Goal: Transaction & Acquisition: Download file/media

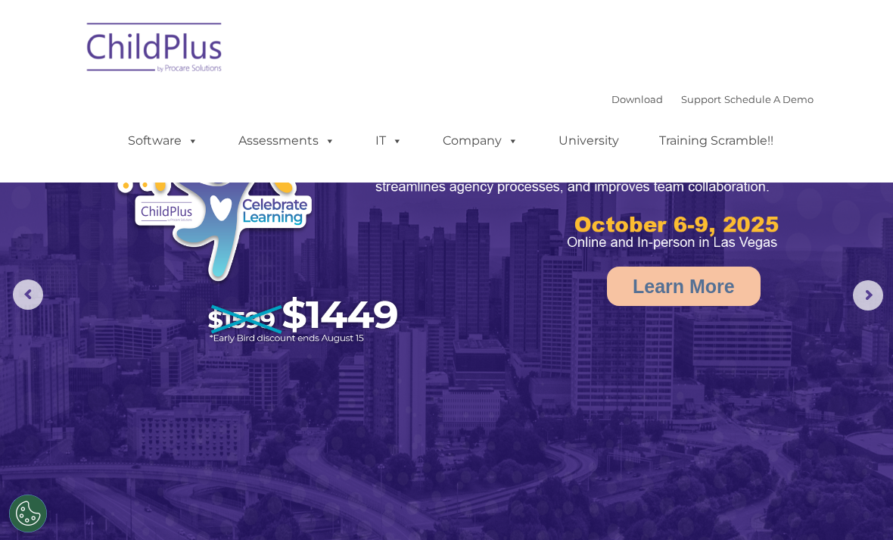
select select "MEDIUM"
click at [195, 145] on span at bounding box center [190, 140] width 17 height 14
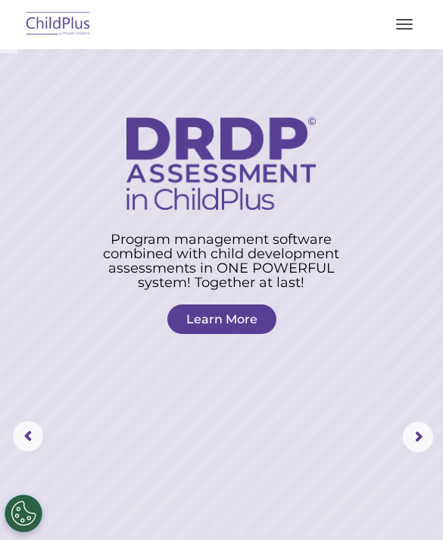
click at [401, 26] on button "button" at bounding box center [404, 24] width 32 height 24
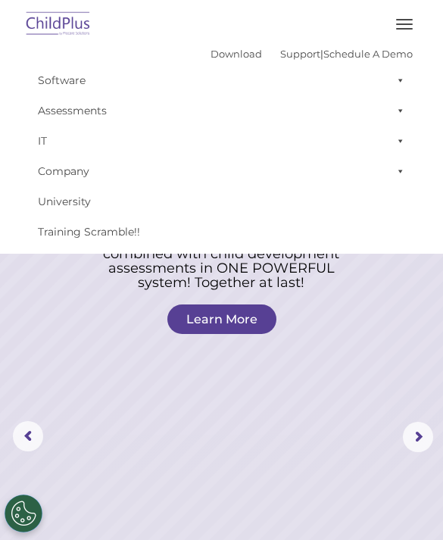
click at [214, 56] on link "Download" at bounding box center [235, 54] width 51 height 12
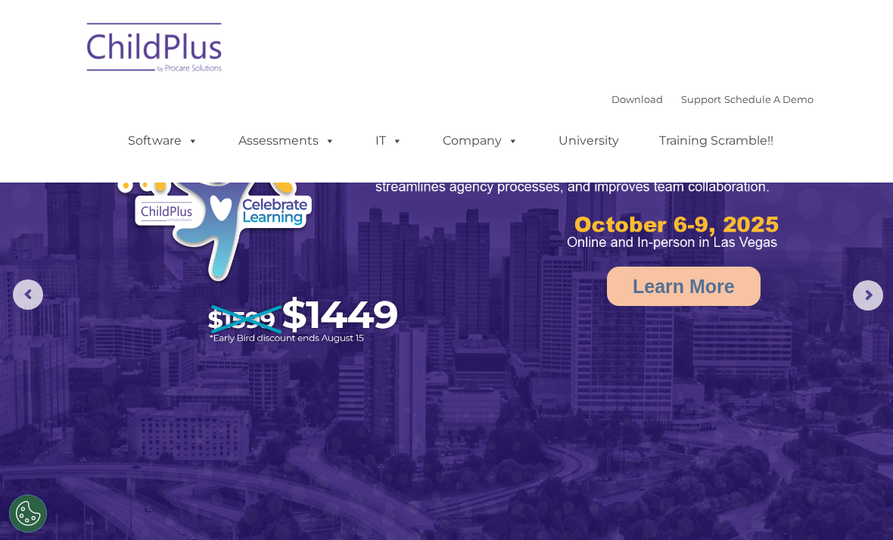
select select "MEDIUM"
click at [625, 103] on link "Download" at bounding box center [637, 99] width 51 height 12
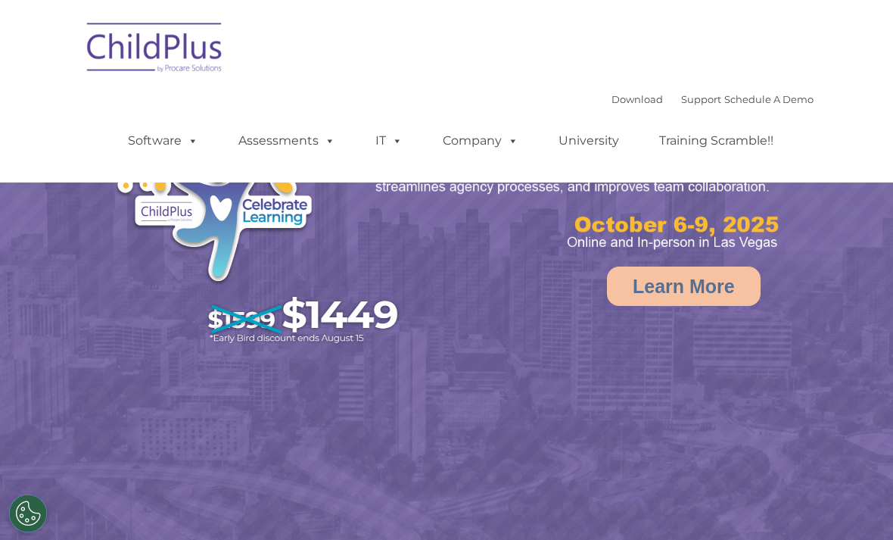
select select "MEDIUM"
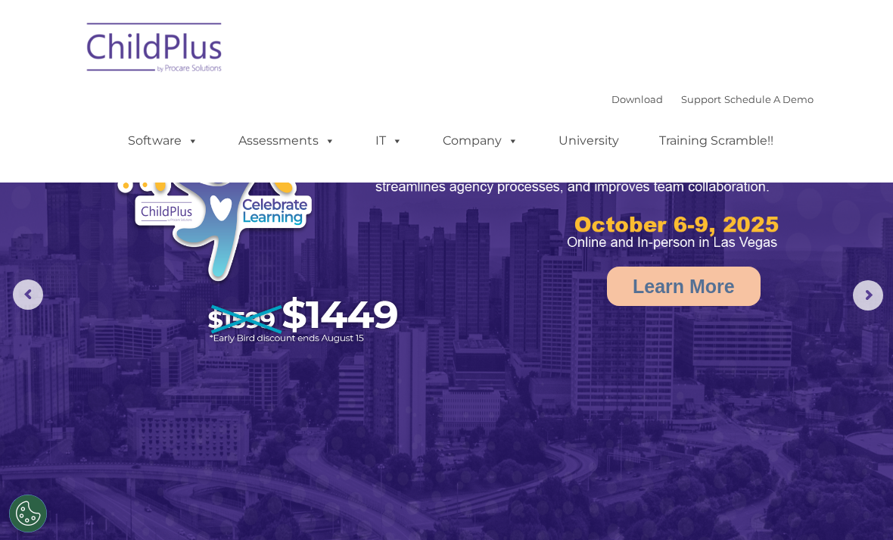
click at [590, 140] on link "University" at bounding box center [589, 141] width 91 height 30
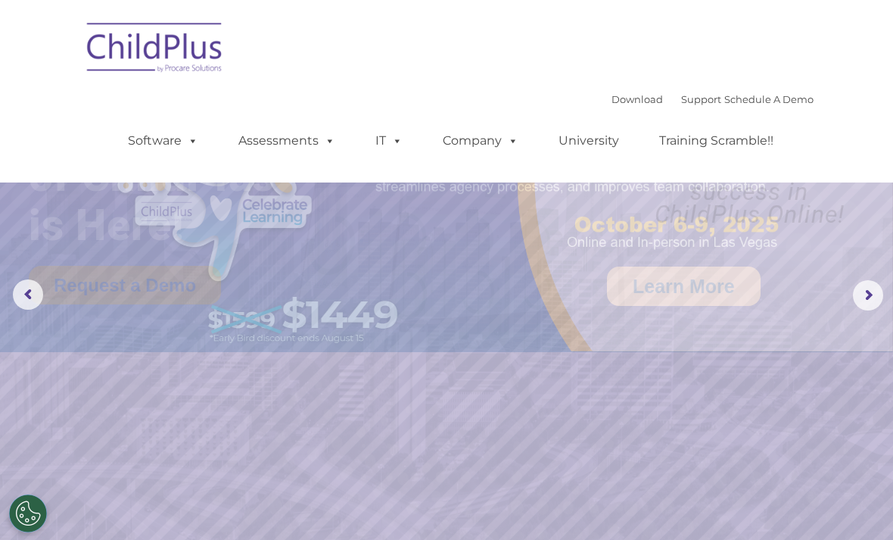
click at [868, 294] on rs-arrow at bounding box center [868, 295] width 30 height 30
click at [594, 135] on link "University" at bounding box center [589, 141] width 91 height 30
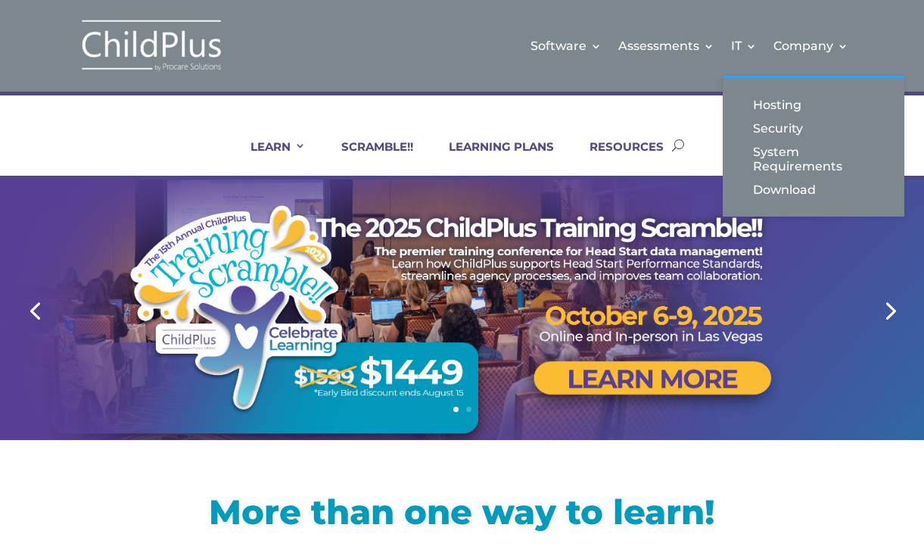
click at [788, 199] on link "Download" at bounding box center [813, 189] width 151 height 23
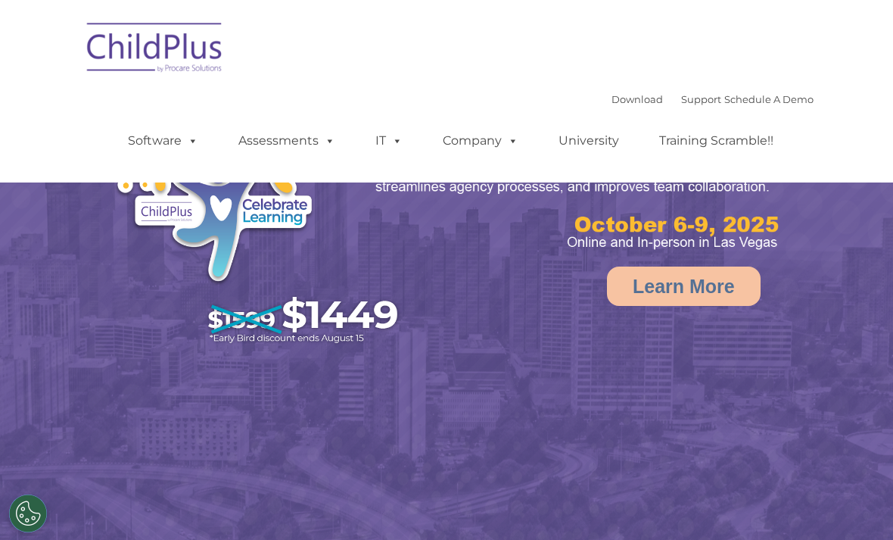
select select "MEDIUM"
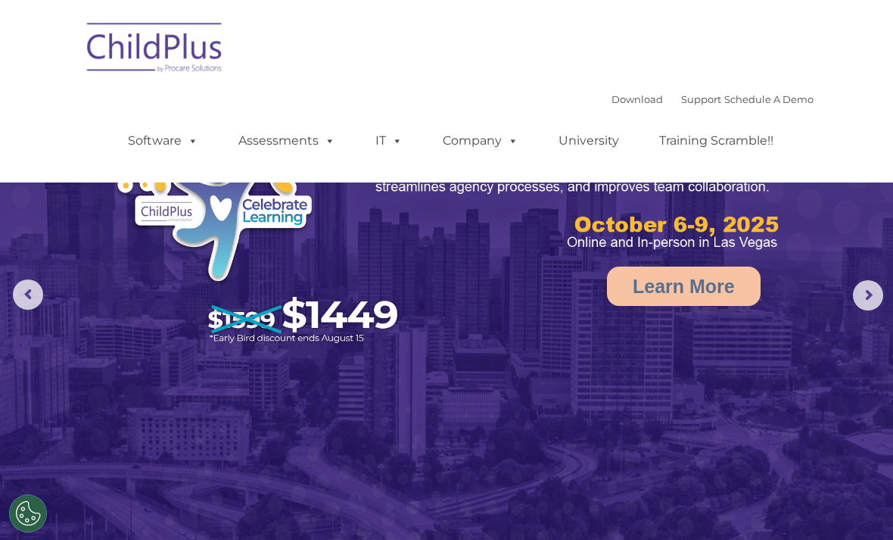
click at [626, 101] on link "Download" at bounding box center [637, 99] width 51 height 12
click at [516, 136] on span at bounding box center [510, 140] width 17 height 14
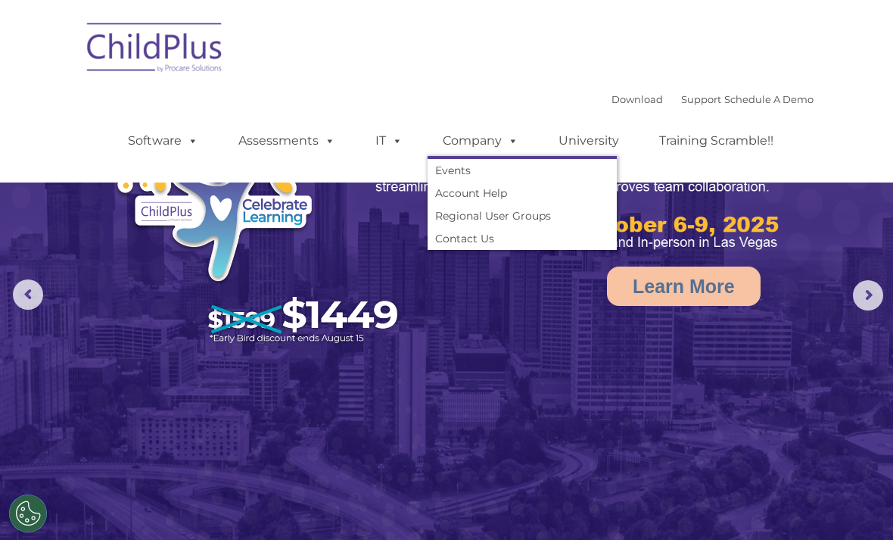
click at [399, 136] on span at bounding box center [394, 140] width 17 height 14
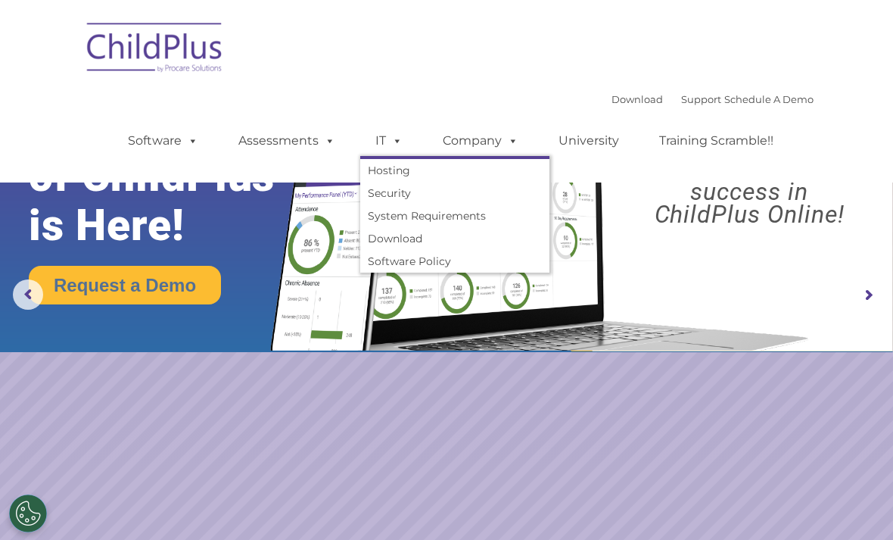
click at [408, 235] on link "Download" at bounding box center [454, 238] width 189 height 23
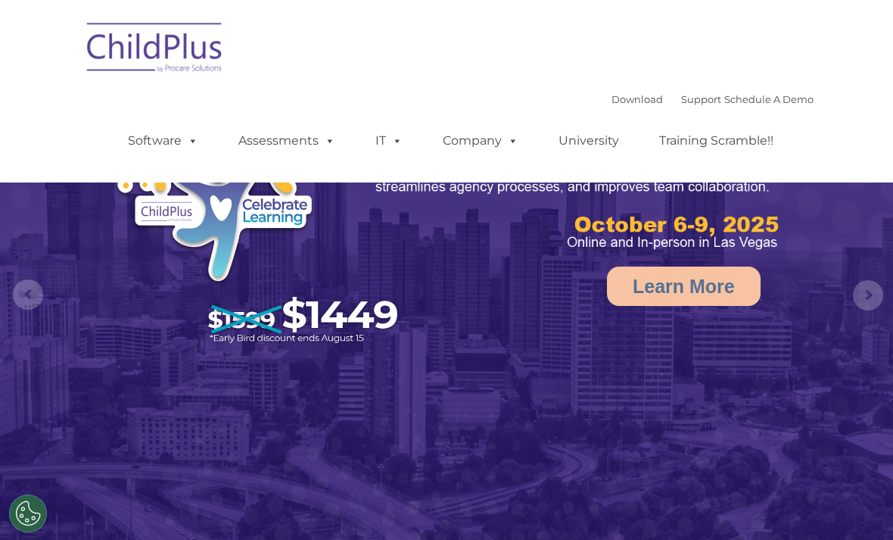
select select "MEDIUM"
click at [325, 142] on span at bounding box center [327, 140] width 17 height 14
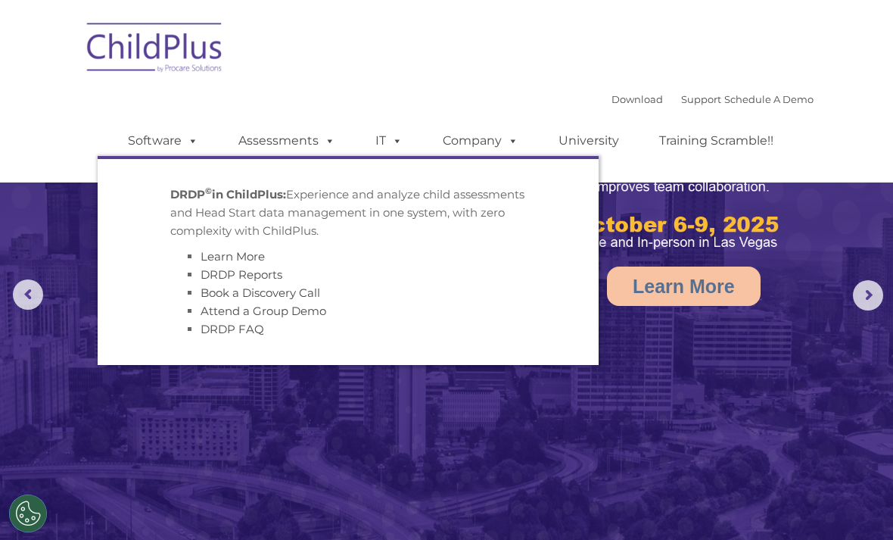
click at [196, 143] on span at bounding box center [190, 140] width 17 height 14
